Goal: Task Accomplishment & Management: Complete application form

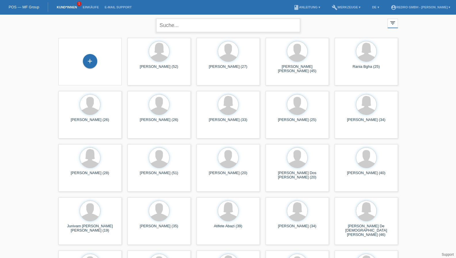
click at [182, 25] on input "text" at bounding box center [228, 26] width 144 height 14
click at [189, 30] on input "text" at bounding box center [228, 26] width 144 height 14
paste input "Leggieri"
type input "Leggieri"
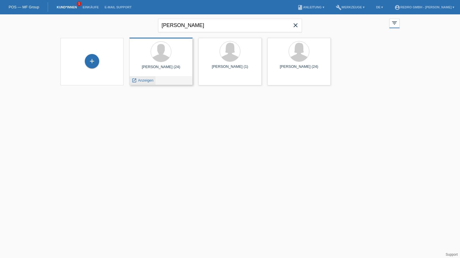
click at [148, 81] on span "Anzeigen" at bounding box center [146, 80] width 16 height 4
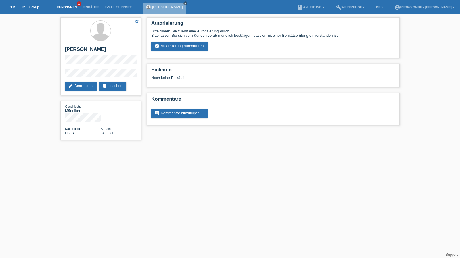
click at [64, 7] on link "Kund*innen" at bounding box center [67, 6] width 26 height 3
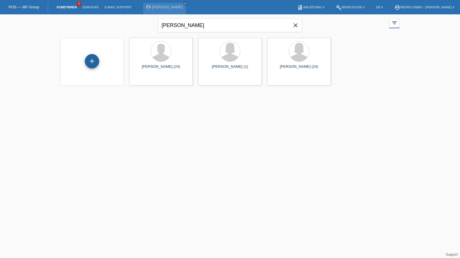
click at [94, 60] on div "+" at bounding box center [92, 61] width 14 height 14
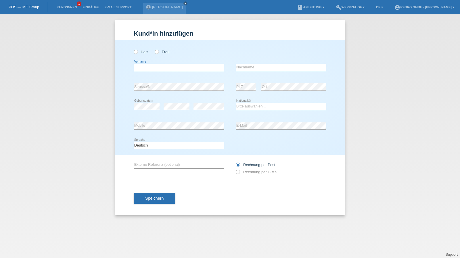
click at [159, 68] on input "text" at bounding box center [179, 67] width 91 height 7
paste input "Pjeter"
type input "Pjeter"
click at [133, 49] on icon at bounding box center [133, 49] width 0 height 0
click at [136, 50] on input "Herr" at bounding box center [136, 52] width 4 height 4
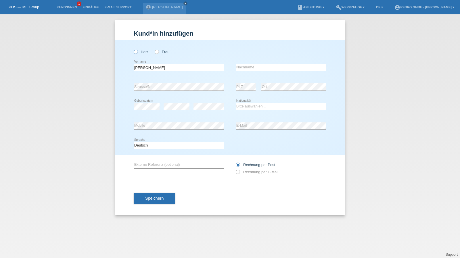
radio input "true"
click at [257, 70] on input "text" at bounding box center [281, 67] width 91 height 7
paste input "Gashi"
type input "Gashi"
select select "CH"
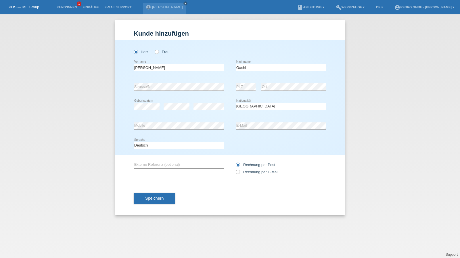
click at [170, 193] on div "Speichern" at bounding box center [230, 198] width 193 height 33
click at [146, 200] on span "Speichern" at bounding box center [154, 198] width 18 height 5
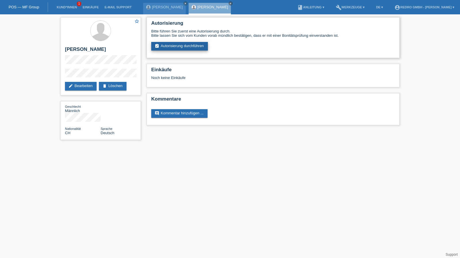
click at [195, 45] on link "assignment_turned_in Autorisierung durchführen" at bounding box center [179, 46] width 57 height 9
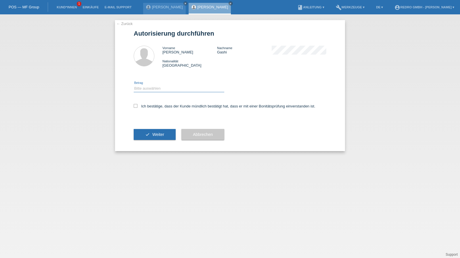
click at [161, 88] on select "Bitte auswählen CHF 1.00 - CHF 499.00 CHF 500.00 - CHF 1'999.00 CHF 2'000.00 - …" at bounding box center [179, 88] width 91 height 7
select select "1"
click at [134, 85] on select "Bitte auswählen CHF 1.00 - CHF 499.00 CHF 500.00 - CHF 1'999.00 CHF 2'000.00 - …" at bounding box center [179, 88] width 91 height 7
click at [147, 106] on label "Ich bestätige, dass der Kunde mündlich bestätigt hat, dass er mit einer Bonität…" at bounding box center [225, 106] width 182 height 4
click at [138, 106] on input "Ich bestätige, dass der Kunde mündlich bestätigt hat, dass er mit einer Bonität…" at bounding box center [136, 106] width 4 height 4
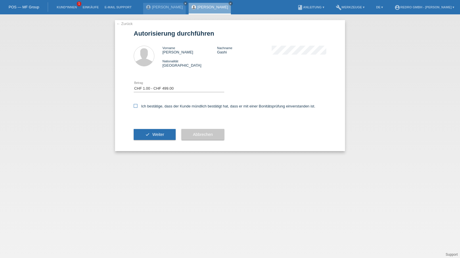
checkbox input "true"
click at [144, 132] on button "check Weiter" at bounding box center [155, 134] width 42 height 11
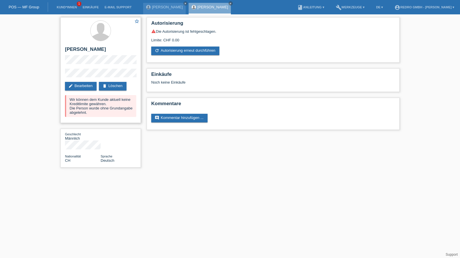
click at [80, 52] on h2 "[PERSON_NAME]" at bounding box center [100, 51] width 71 height 9
copy div "[PERSON_NAME]"
click at [58, 76] on div "star_border Pjeter Gashi edit Bearbeiten delete Löschen Wir können dem Kunde ak…" at bounding box center [101, 93] width 86 height 159
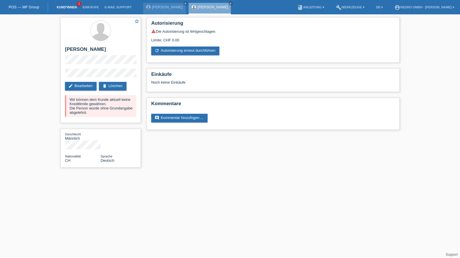
click at [65, 7] on link "Kund*innen" at bounding box center [67, 6] width 26 height 3
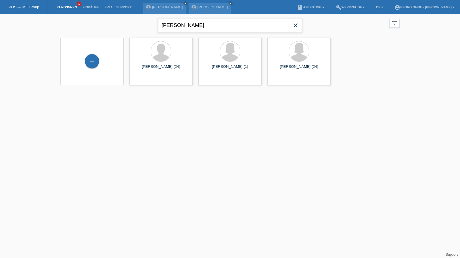
click at [186, 30] on input "[PERSON_NAME]" at bounding box center [230, 26] width 144 height 14
type input "kohler"
click at [95, 61] on div "+" at bounding box center [92, 61] width 14 height 14
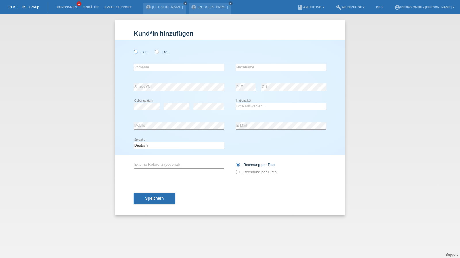
click at [143, 53] on label "Herr" at bounding box center [141, 52] width 14 height 4
click at [138, 53] on input "Herr" at bounding box center [136, 52] width 4 height 4
radio input "true"
click at [148, 66] on input "text" at bounding box center [179, 67] width 91 height 7
type input "[PERSON_NAME]"
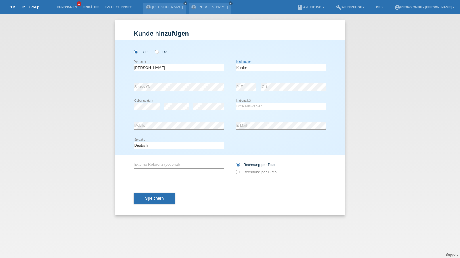
type input "Kohler"
select select "CH"
click at [144, 194] on button "Speichern" at bounding box center [154, 198] width 41 height 11
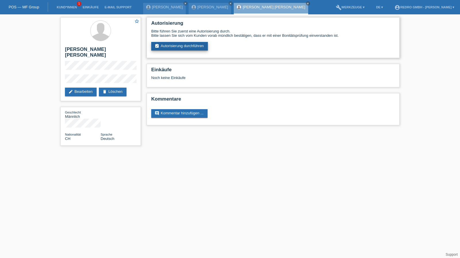
click at [171, 47] on link "assignment_turned_in Autorisierung durchführen" at bounding box center [179, 46] width 57 height 9
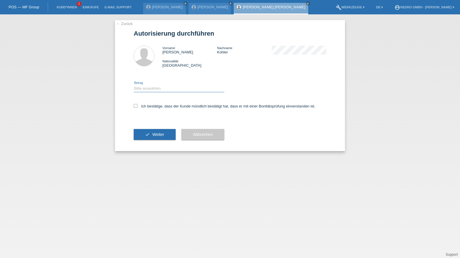
click at [158, 89] on select "Bitte auswählen CHF 1.00 - CHF 499.00 CHF 500.00 - CHF 1'999.00 CHF 2'000.00 - …" at bounding box center [179, 88] width 91 height 7
select select "1"
click at [134, 85] on select "Bitte auswählen CHF 1.00 - CHF 499.00 CHF 500.00 - CHF 1'999.00 CHF 2'000.00 - …" at bounding box center [179, 88] width 91 height 7
click at [152, 106] on label "Ich bestätige, dass der Kunde mündlich bestätigt hat, dass er mit einer Bonität…" at bounding box center [225, 106] width 182 height 4
click at [138, 106] on input "Ich bestätige, dass der Kunde mündlich bestätigt hat, dass er mit einer Bonität…" at bounding box center [136, 106] width 4 height 4
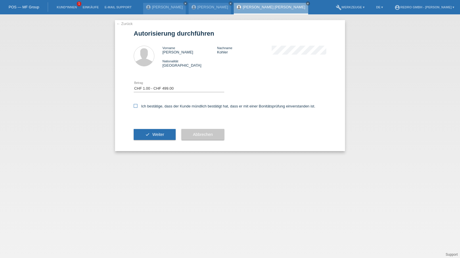
checkbox input "true"
click at [155, 131] on button "check Weiter" at bounding box center [155, 134] width 42 height 11
